Goal: Check status: Check status

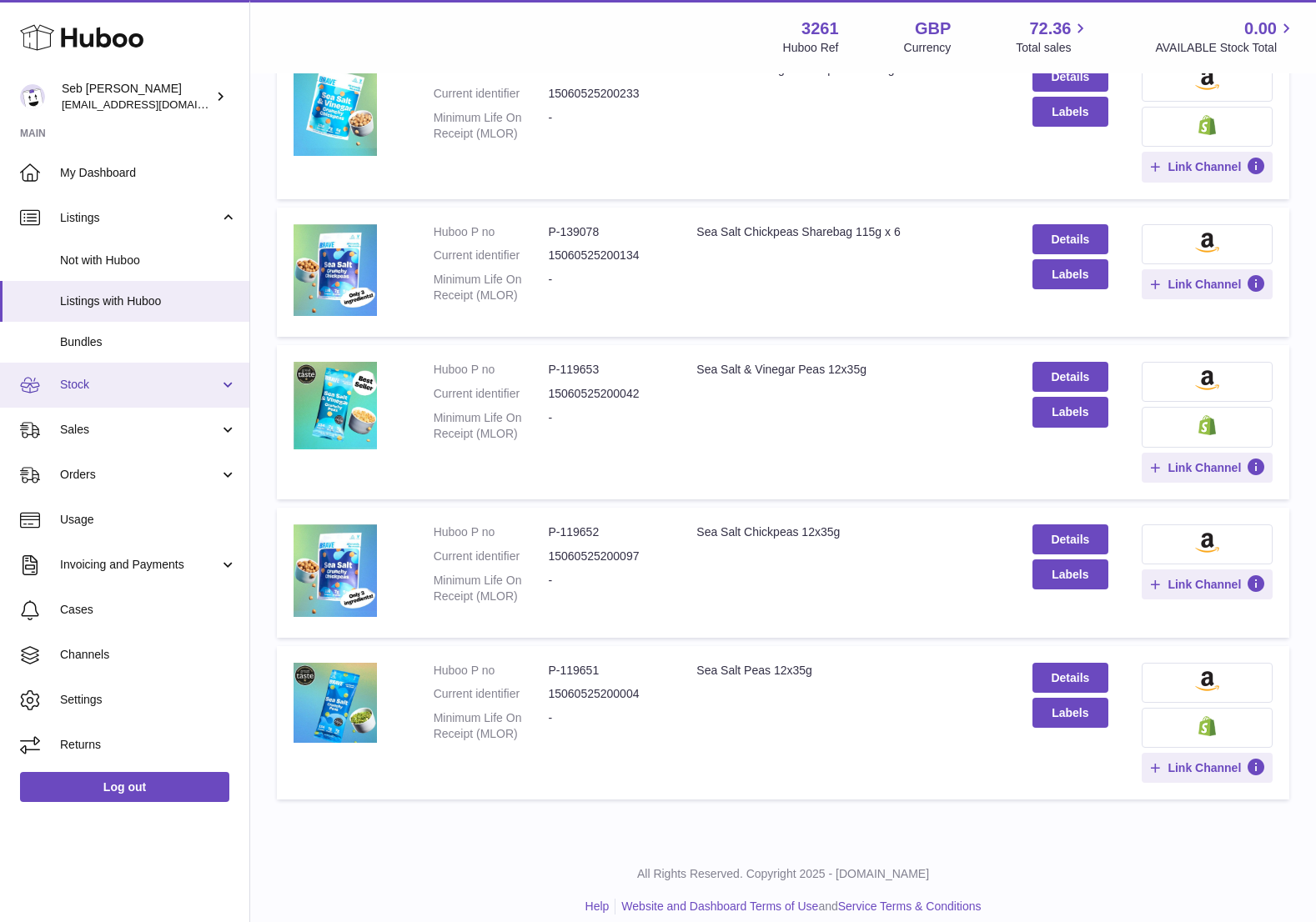
click at [147, 368] on link "Stock" at bounding box center [125, 386] width 250 height 45
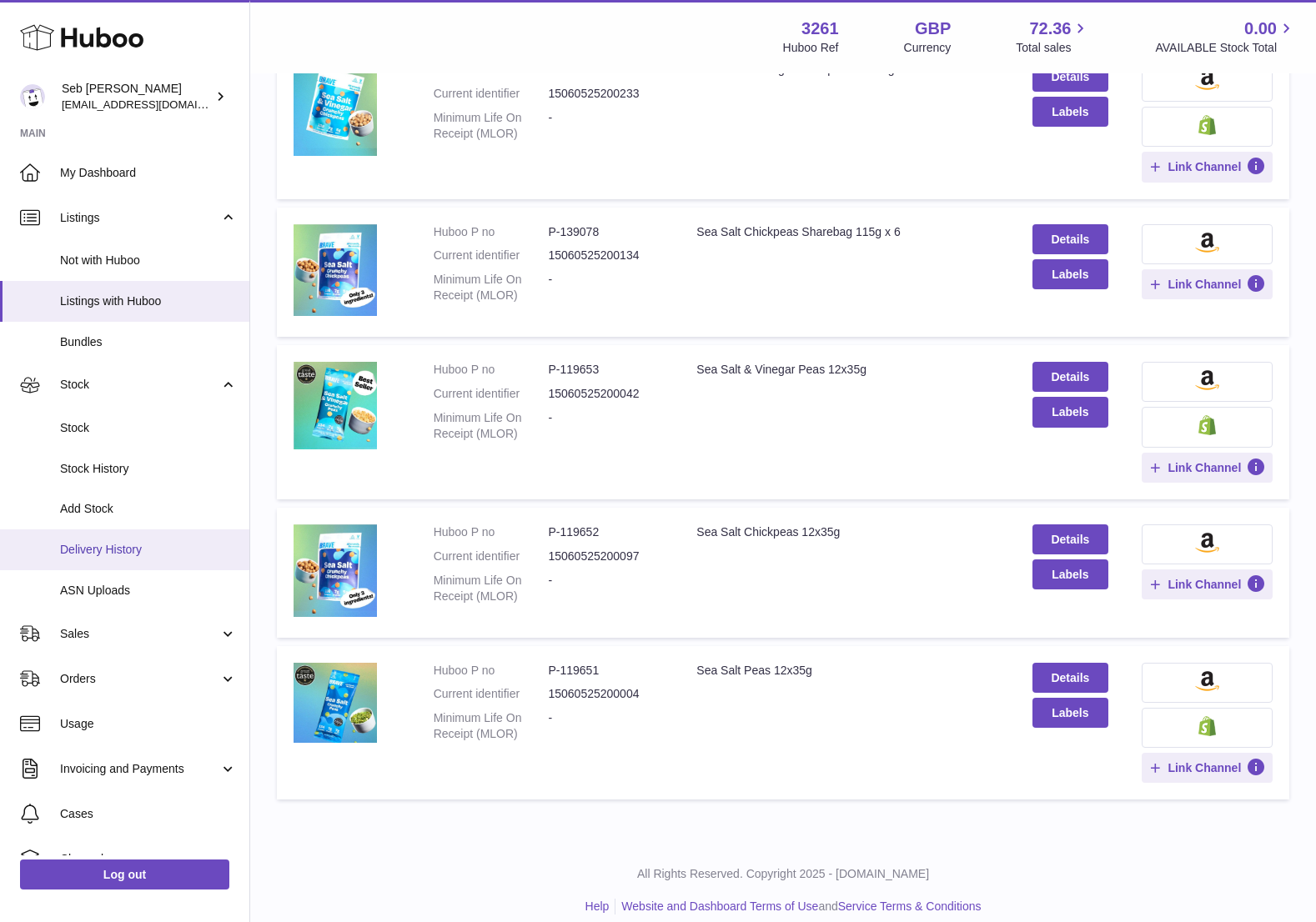
click at [143, 538] on link "Delivery History" at bounding box center [125, 550] width 250 height 41
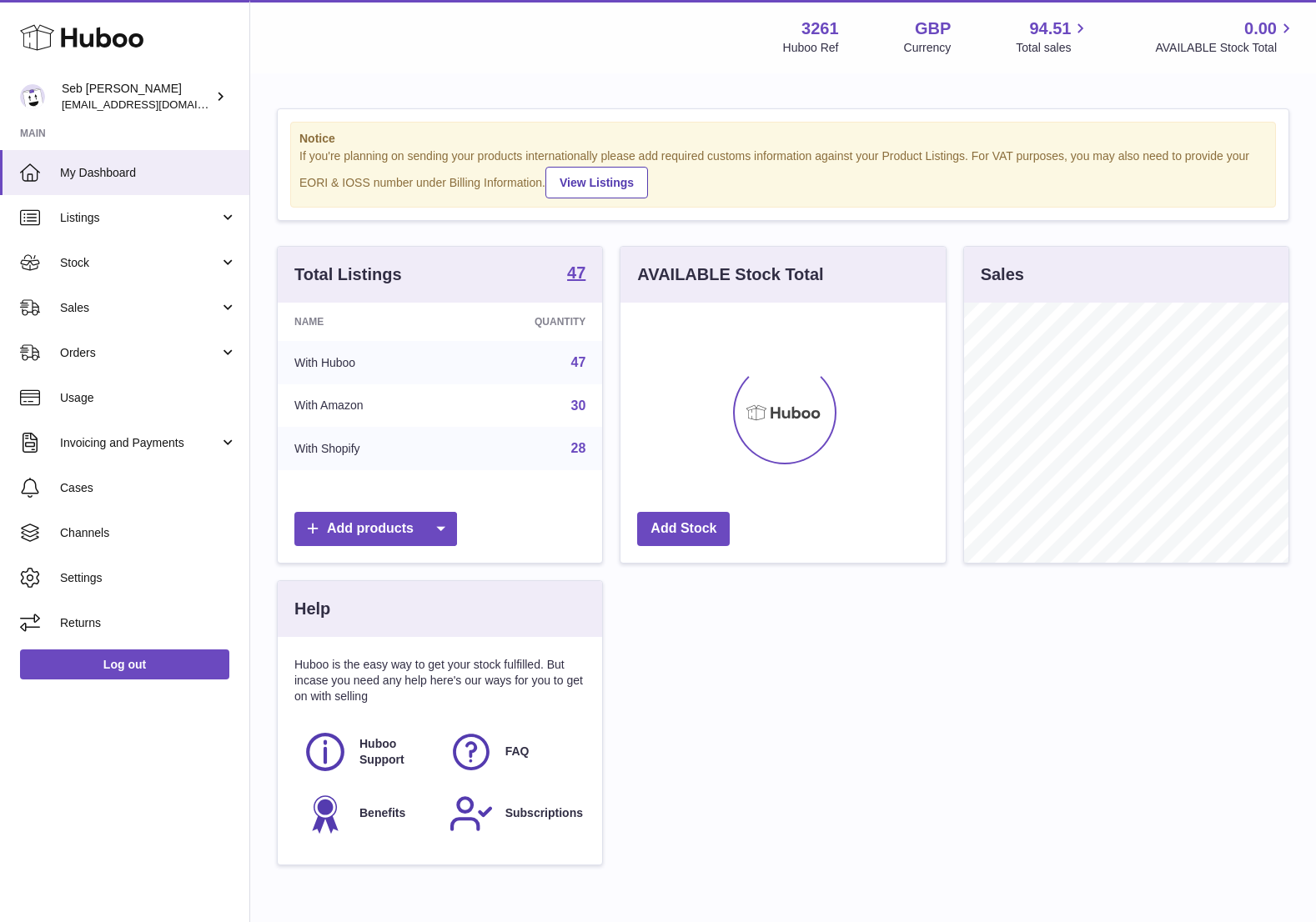
scroll to position [260, 326]
click at [158, 263] on span "Stock" at bounding box center [140, 263] width 160 height 16
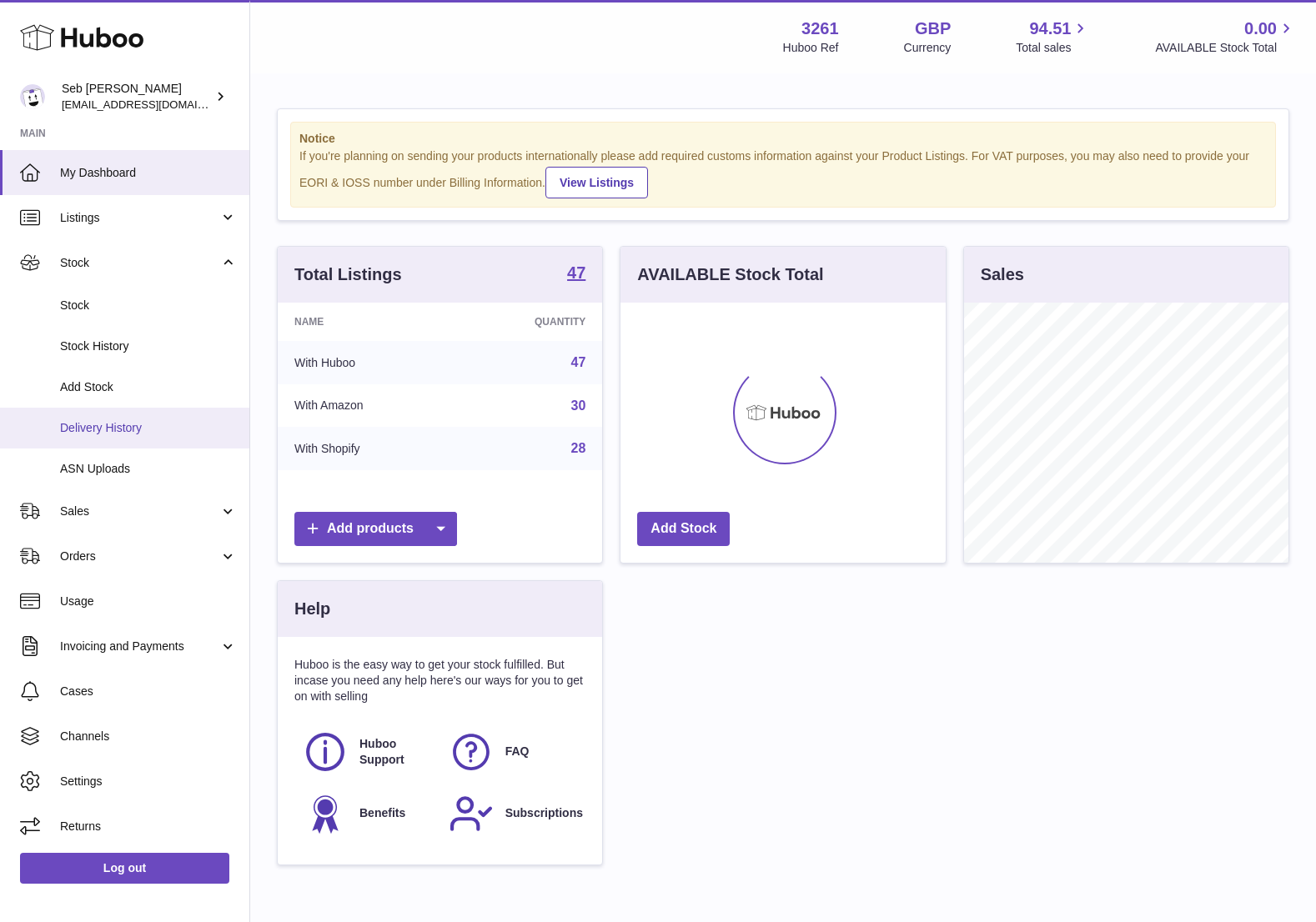
click at [157, 434] on span "Delivery History" at bounding box center [148, 428] width 177 height 16
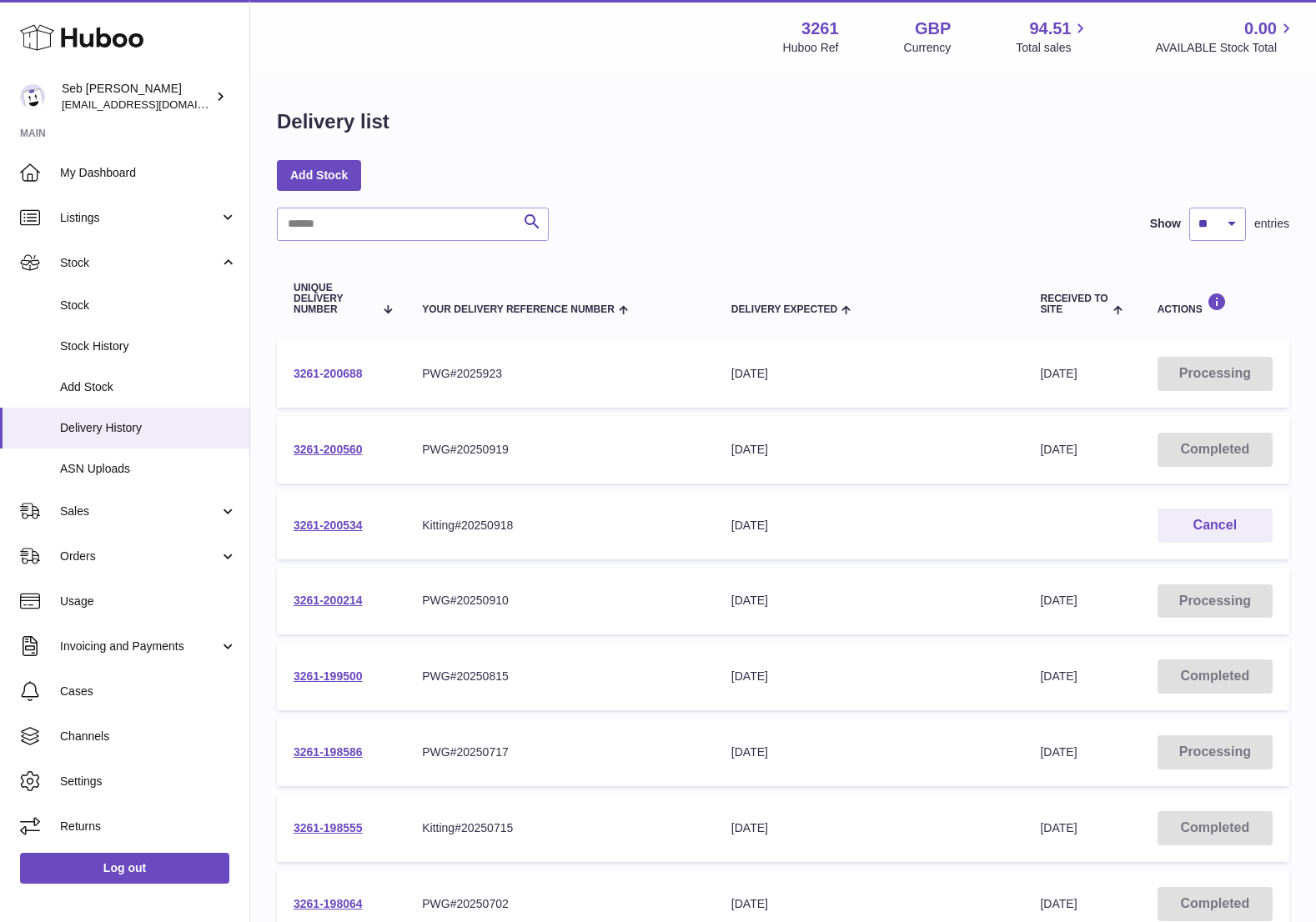
click at [311, 369] on link "3261-200688" at bounding box center [327, 373] width 69 height 13
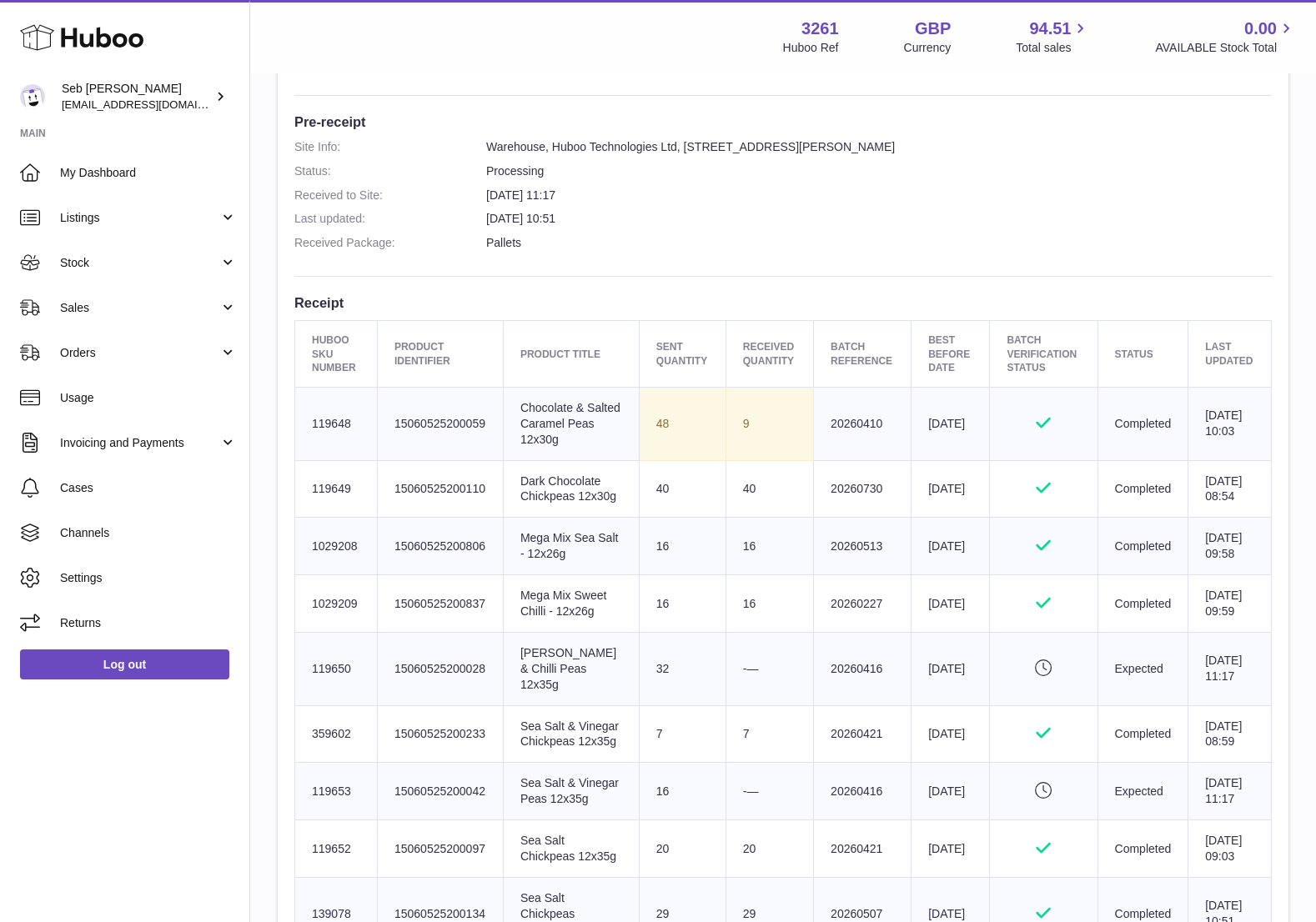
scroll to position [352, 0]
